Goal: Transaction & Acquisition: Book appointment/travel/reservation

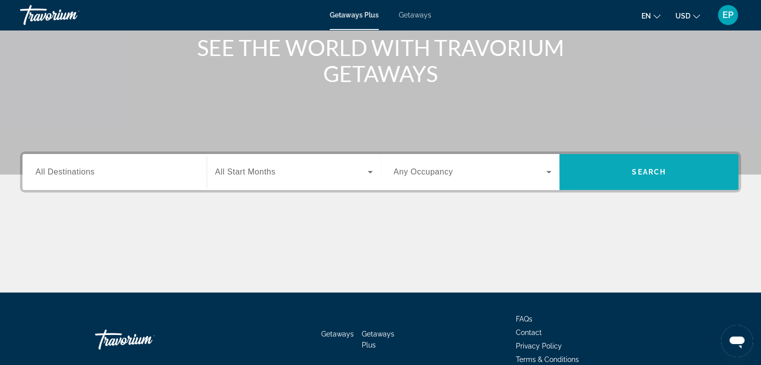
scroll to position [176, 0]
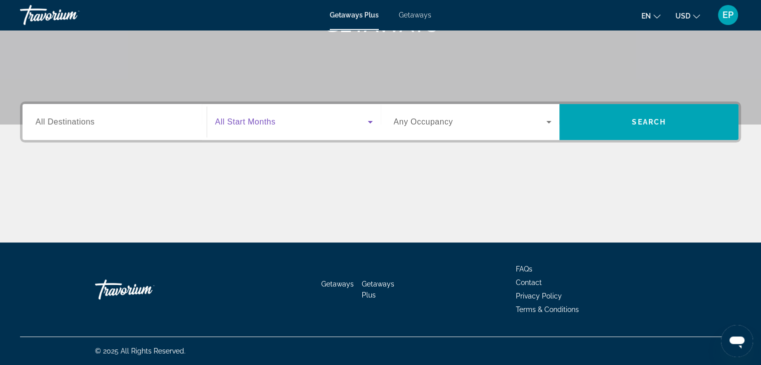
click at [367, 121] on icon "Search widget" at bounding box center [370, 122] width 12 height 12
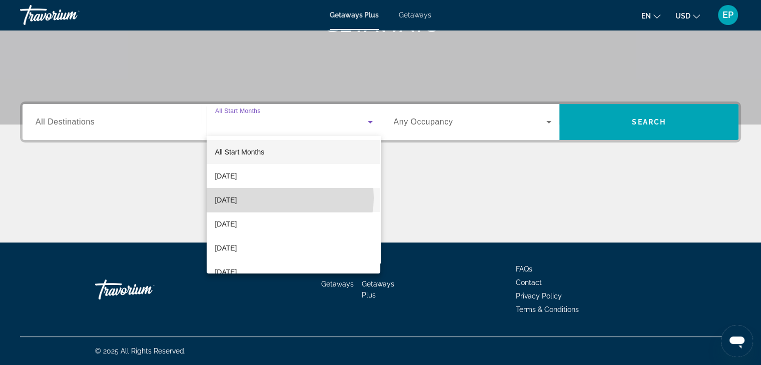
click at [284, 198] on mat-option "[DATE]" at bounding box center [294, 200] width 174 height 24
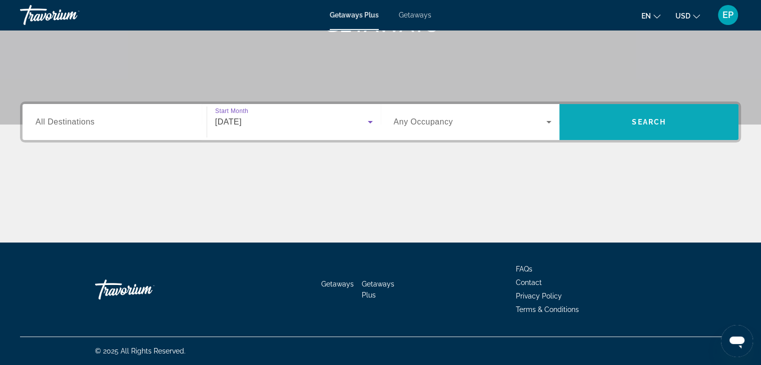
click at [621, 126] on span "Search" at bounding box center [648, 122] width 179 height 24
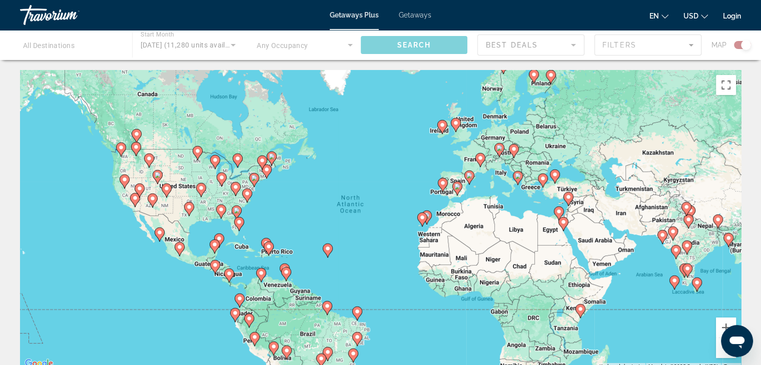
click at [409, 15] on span "Getaways" at bounding box center [415, 15] width 33 height 8
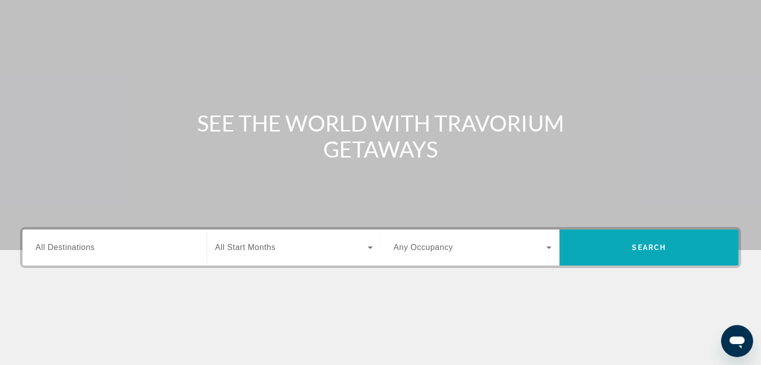
scroll to position [100, 0]
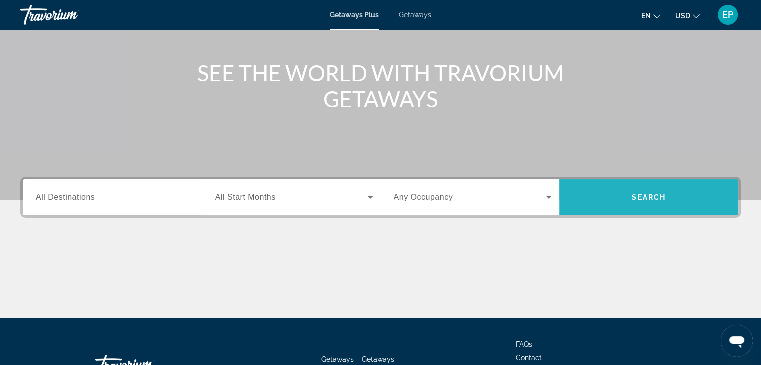
click at [627, 193] on span "Search" at bounding box center [648, 198] width 179 height 24
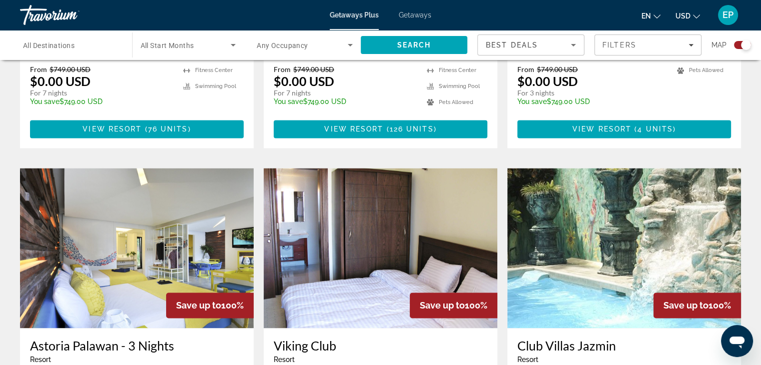
scroll to position [1301, 0]
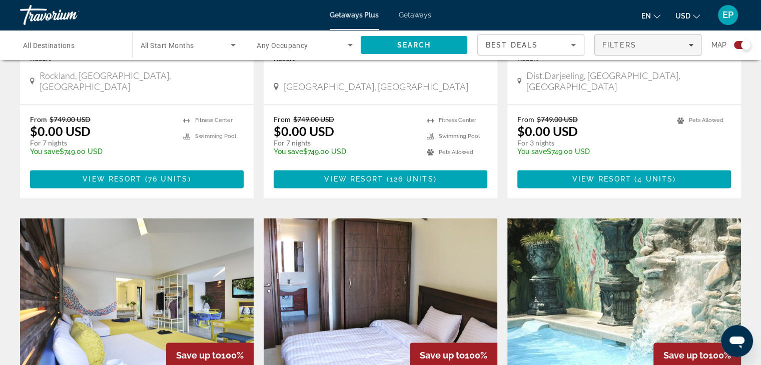
click at [650, 50] on span "Filters" at bounding box center [648, 45] width 106 height 24
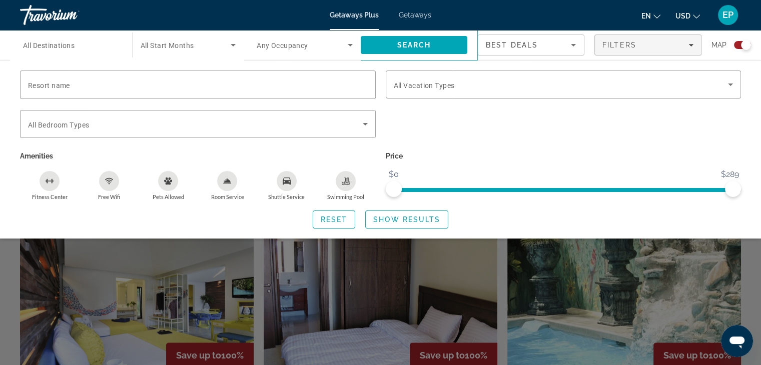
click at [565, 16] on div "en English Español Français Italiano Português русский USD USD ($) MXN (Mex$) C…" at bounding box center [591, 15] width 300 height 21
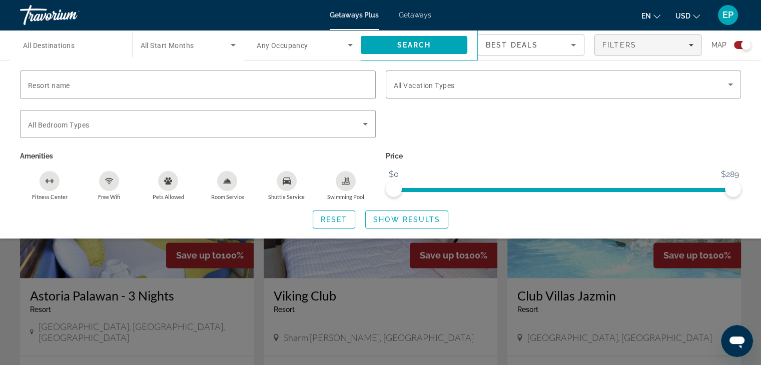
scroll to position [1451, 0]
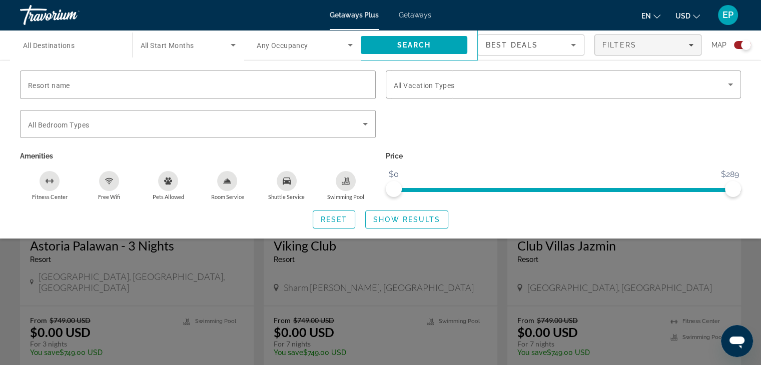
click at [358, 330] on div "Search widget" at bounding box center [380, 257] width 761 height 215
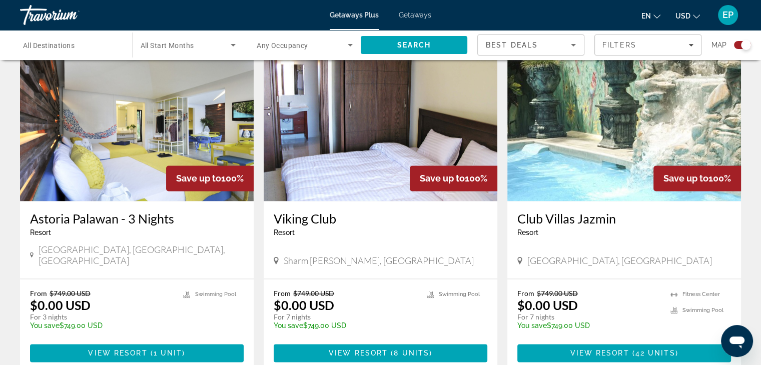
scroll to position [1528, 0]
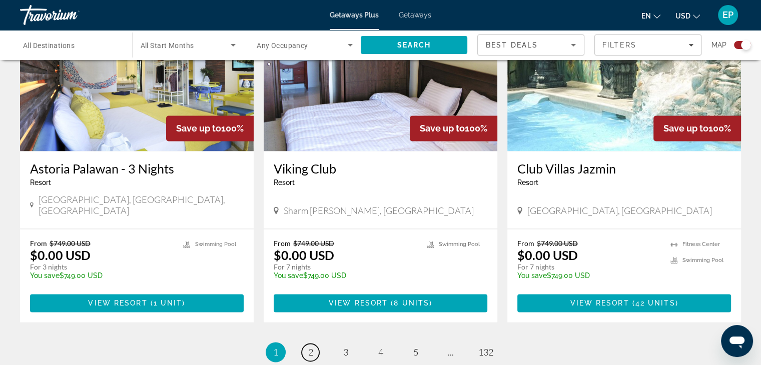
click at [309, 347] on span "2" at bounding box center [310, 352] width 5 height 11
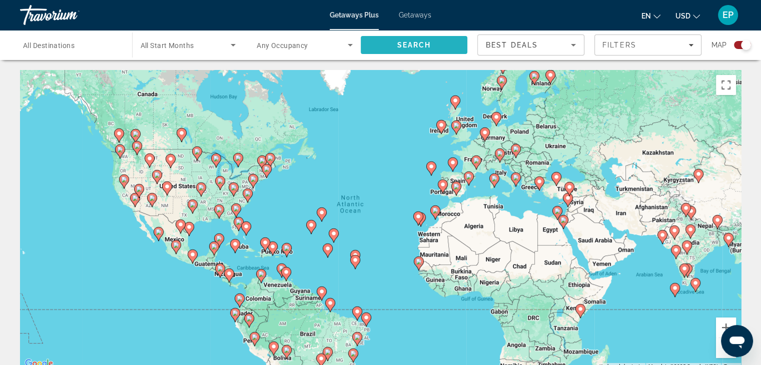
click at [426, 45] on span "Search" at bounding box center [414, 45] width 34 height 8
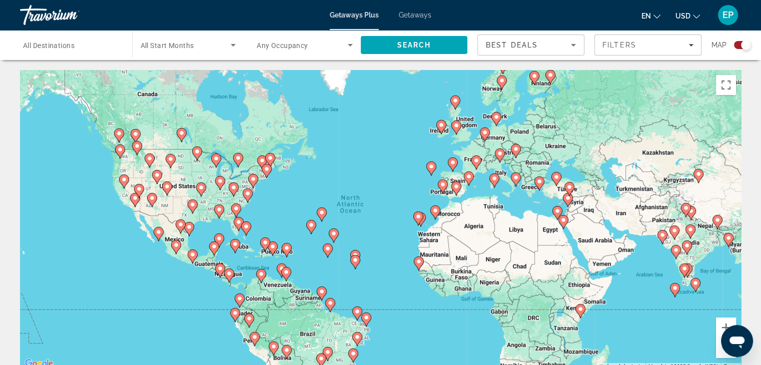
click at [191, 45] on span "All Start Months" at bounding box center [168, 46] width 54 height 8
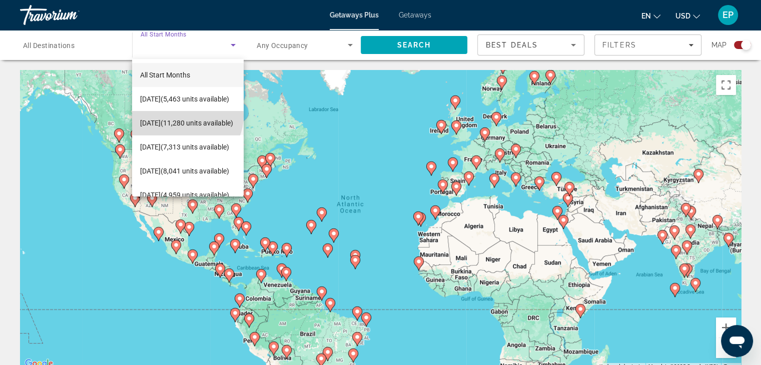
click at [186, 117] on span "[DATE] (11,280 units available)" at bounding box center [186, 123] width 93 height 12
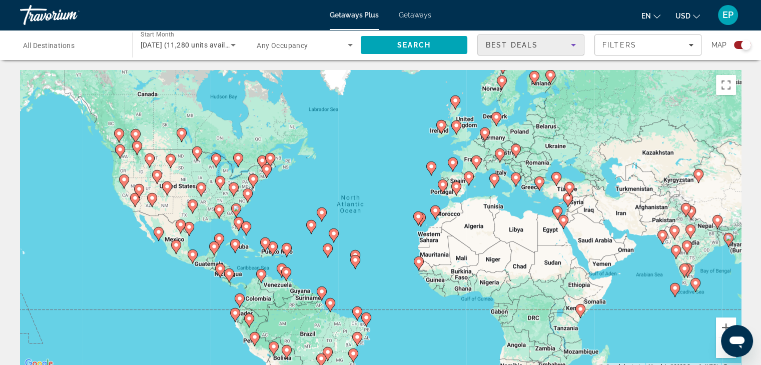
click at [540, 45] on div "Best Deals" at bounding box center [528, 45] width 85 height 12
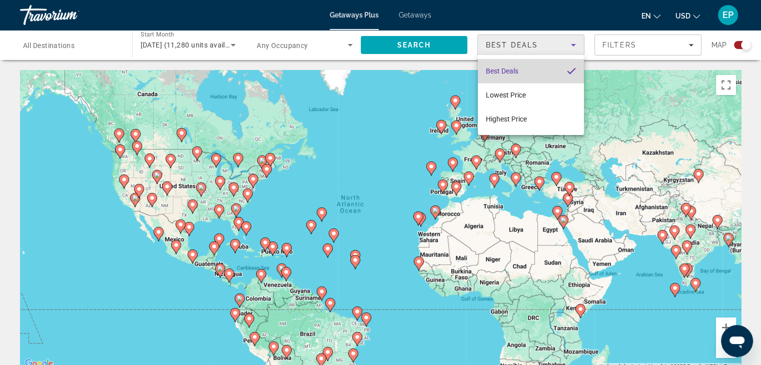
click at [504, 73] on span "Best Deals" at bounding box center [502, 71] width 33 height 8
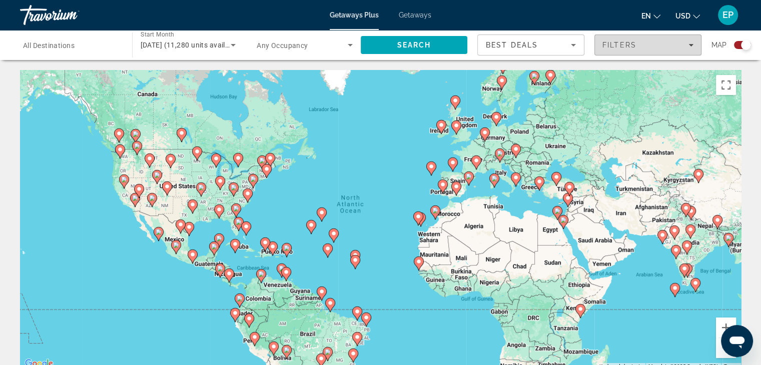
click at [635, 42] on span "Filters" at bounding box center [620, 45] width 34 height 8
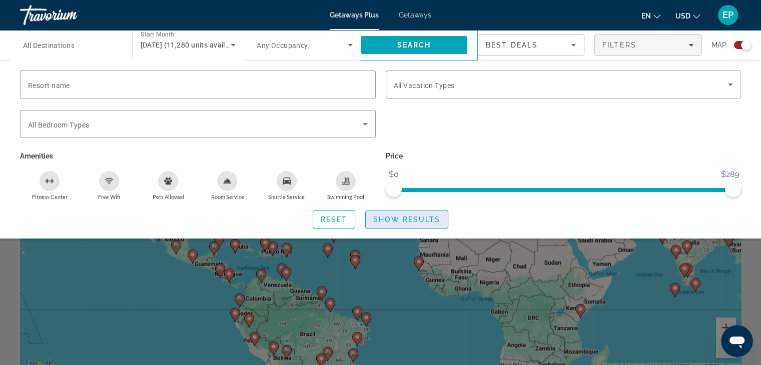
click at [384, 224] on span "Search widget" at bounding box center [407, 220] width 82 height 24
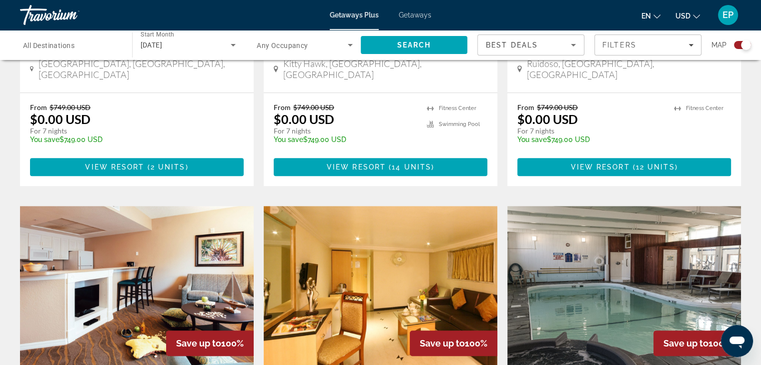
scroll to position [400, 0]
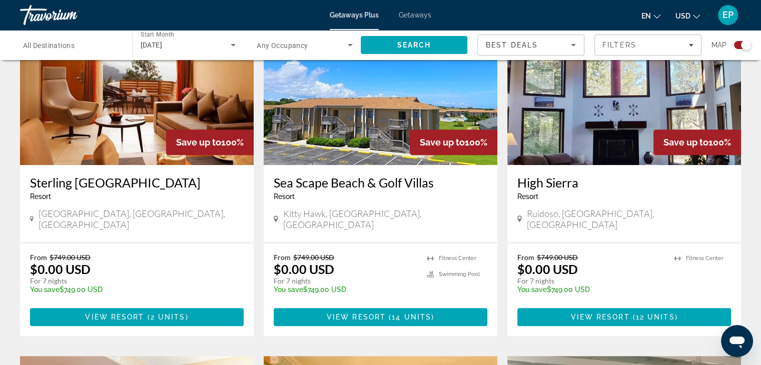
click at [412, 15] on span "Getaways" at bounding box center [415, 15] width 33 height 8
